Goal: Information Seeking & Learning: Check status

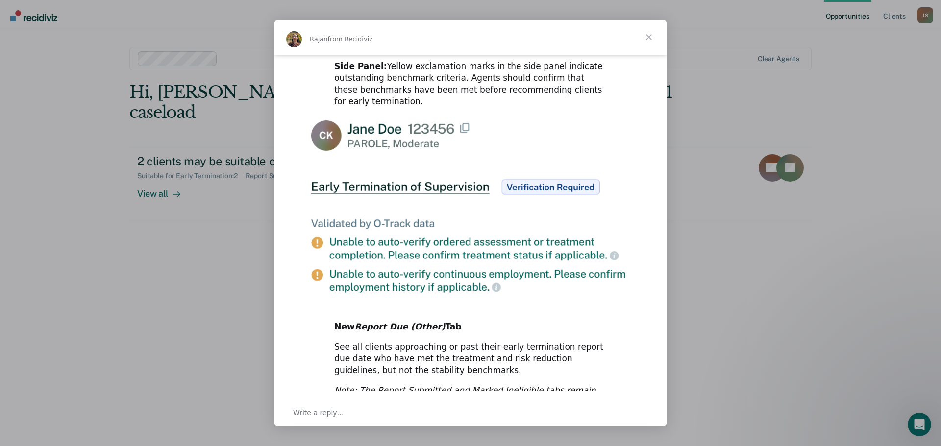
scroll to position [451, 0]
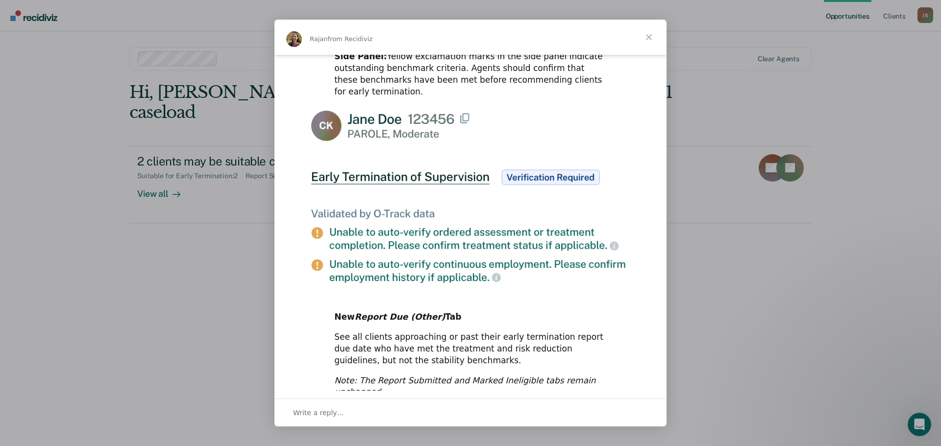
click at [653, 33] on span "Close" at bounding box center [648, 37] width 35 height 35
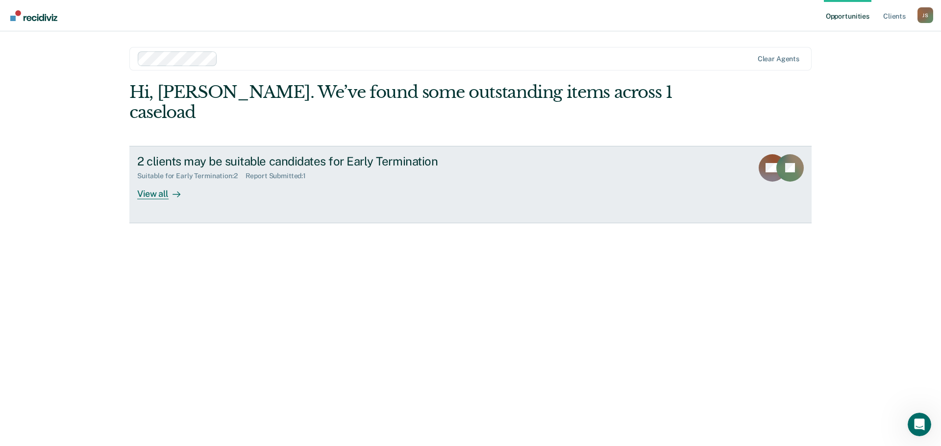
click at [724, 146] on link "2 clients may be suitable candidates for Early Termination Suitable for Early T…" at bounding box center [470, 184] width 682 height 77
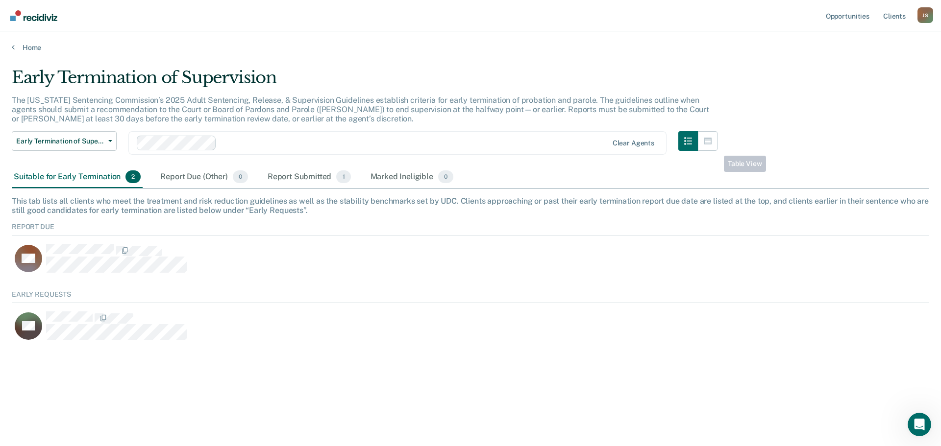
scroll to position [52, 910]
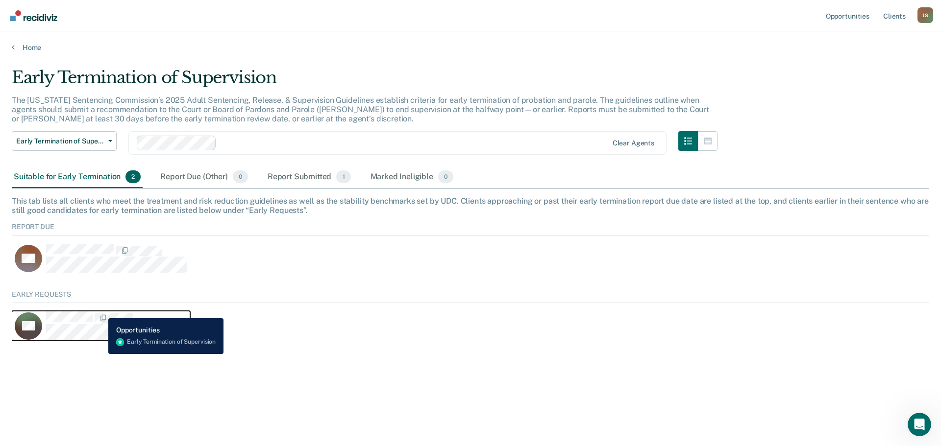
click at [101, 311] on button "JW" at bounding box center [101, 326] width 178 height 30
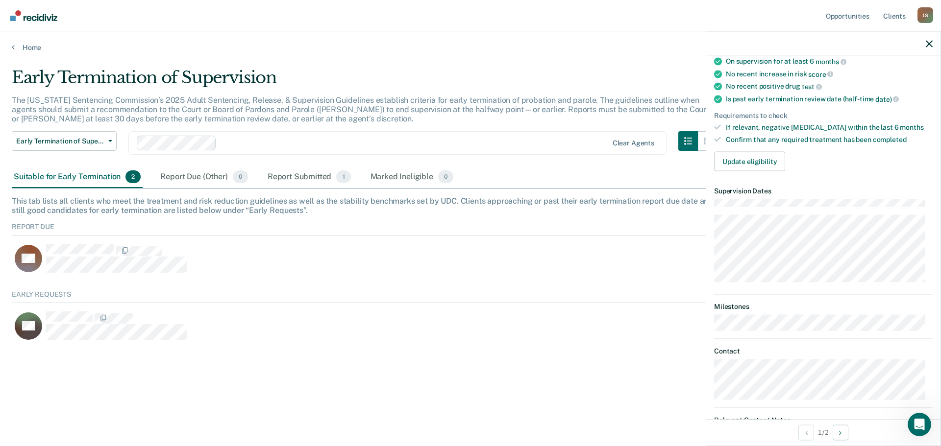
scroll to position [107, 0]
